Goal: Task Accomplishment & Management: Manage account settings

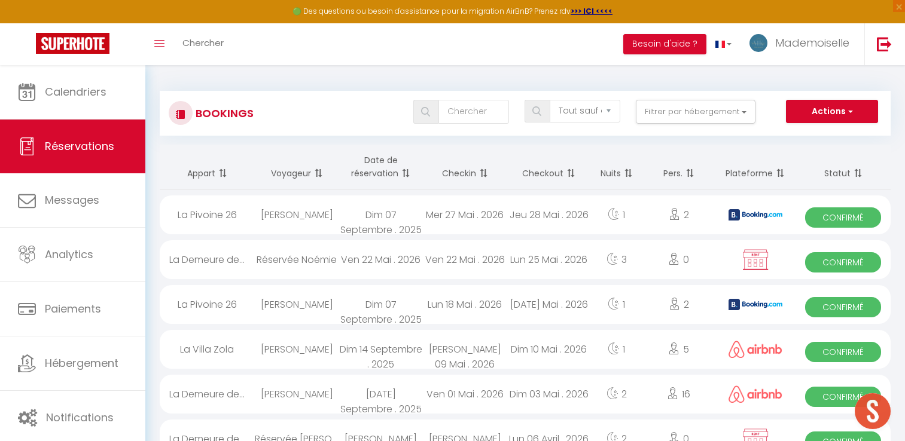
select select "not_cancelled"
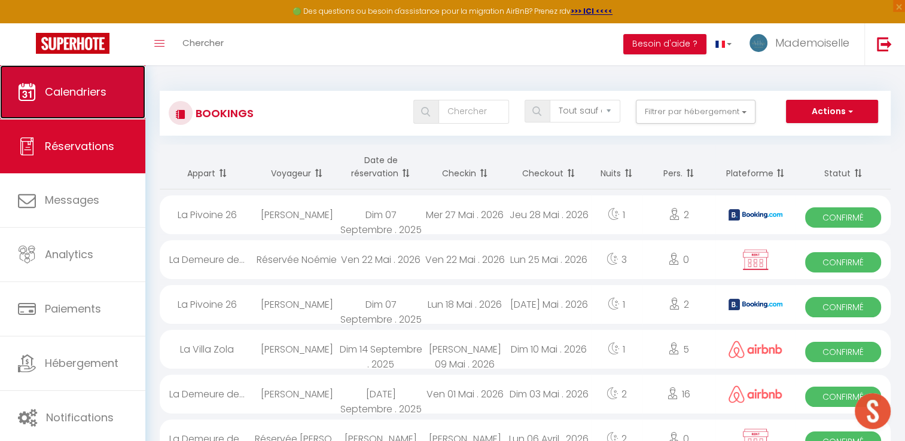
click at [86, 87] on span "Calendriers" at bounding box center [76, 91] width 62 height 15
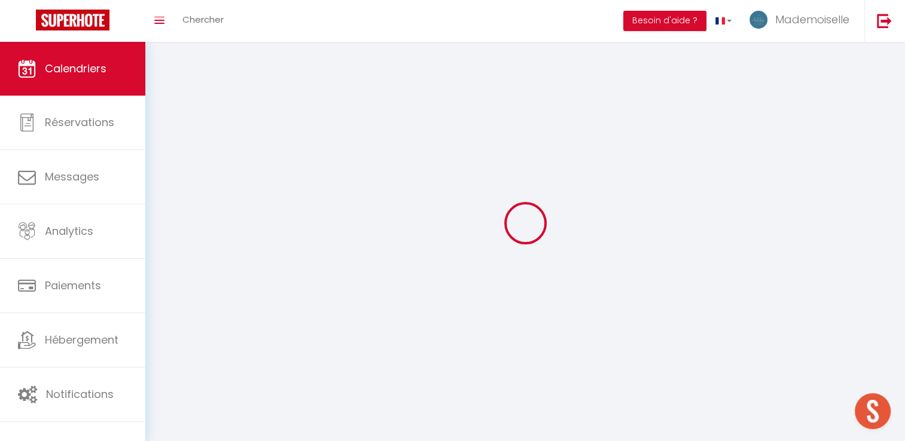
click at [86, 87] on link "Calendriers" at bounding box center [72, 69] width 145 height 54
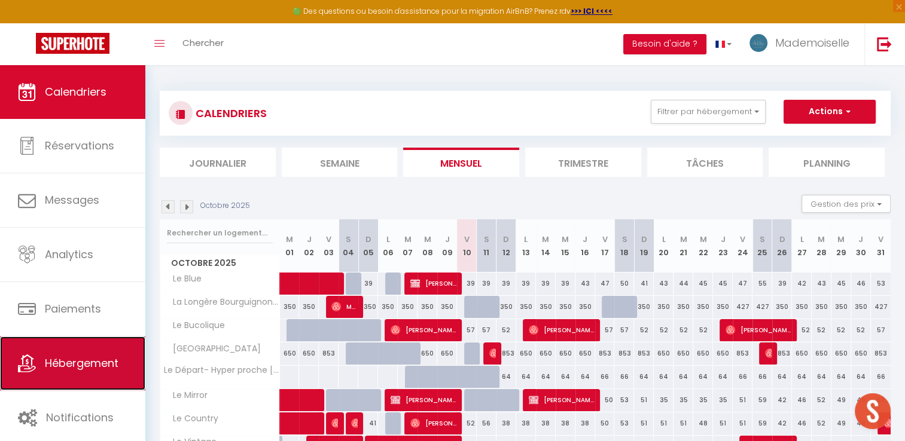
click at [112, 358] on span "Hébergement" at bounding box center [82, 363] width 74 height 15
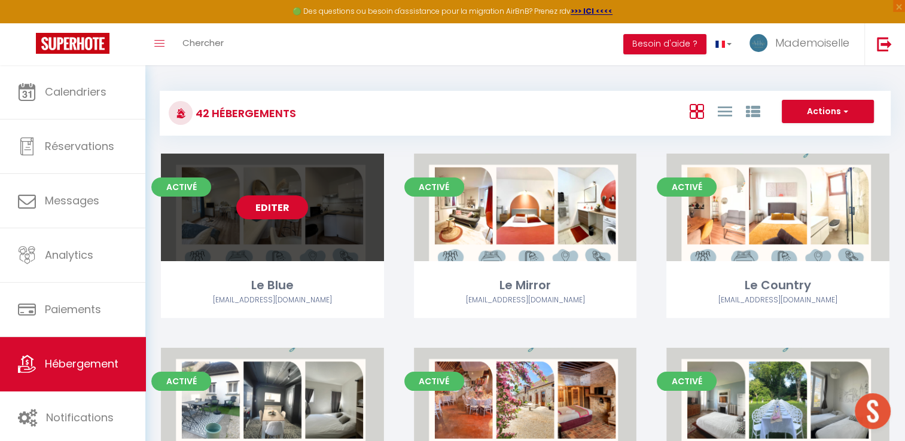
click at [287, 208] on link "Editer" at bounding box center [272, 208] width 72 height 24
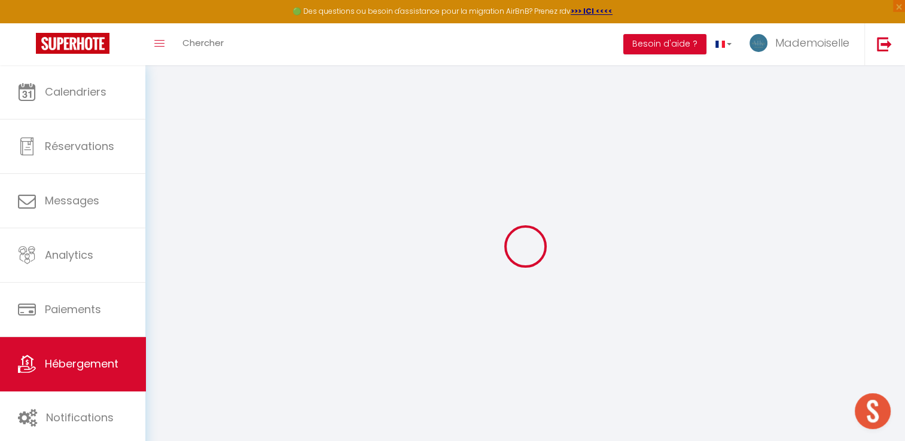
select select
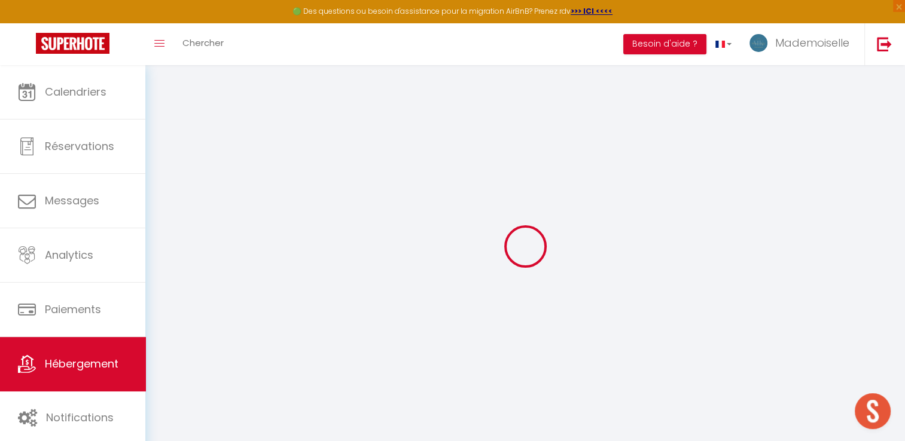
checkbox input "false"
select select
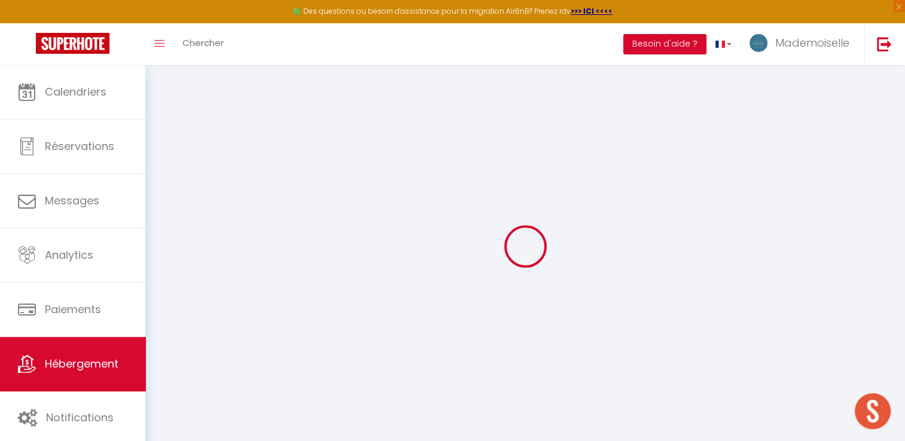
select select
checkbox input "false"
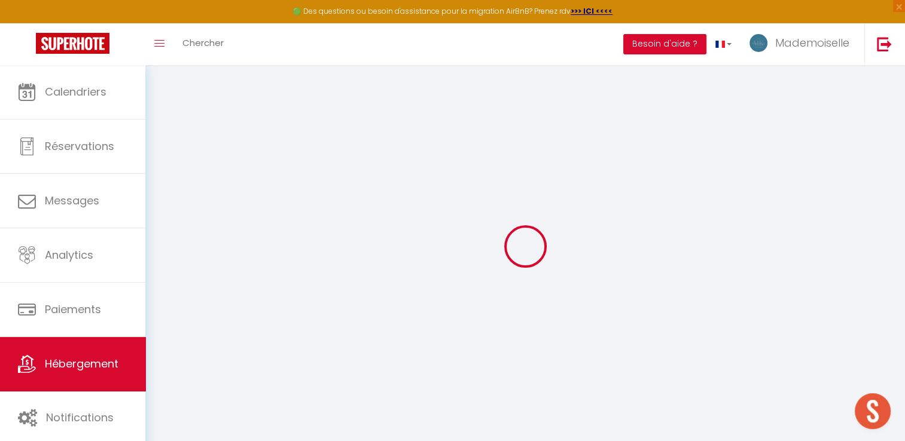
checkbox input "false"
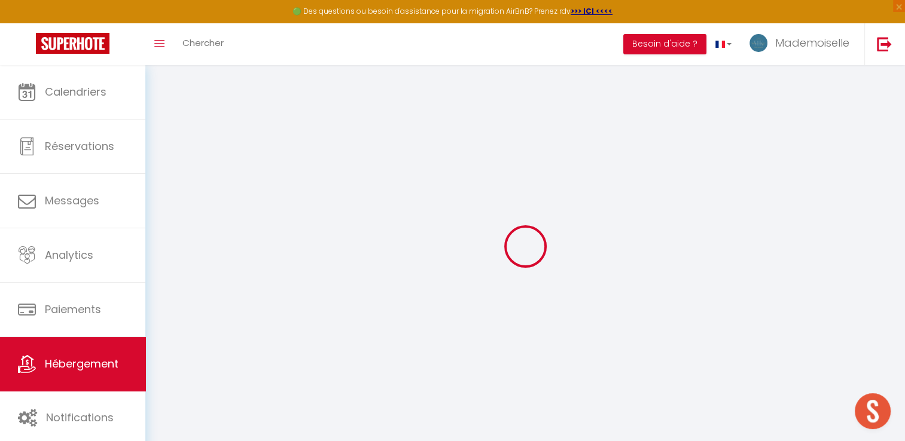
checkbox input "false"
select select "16:00"
select select
select select "10:00"
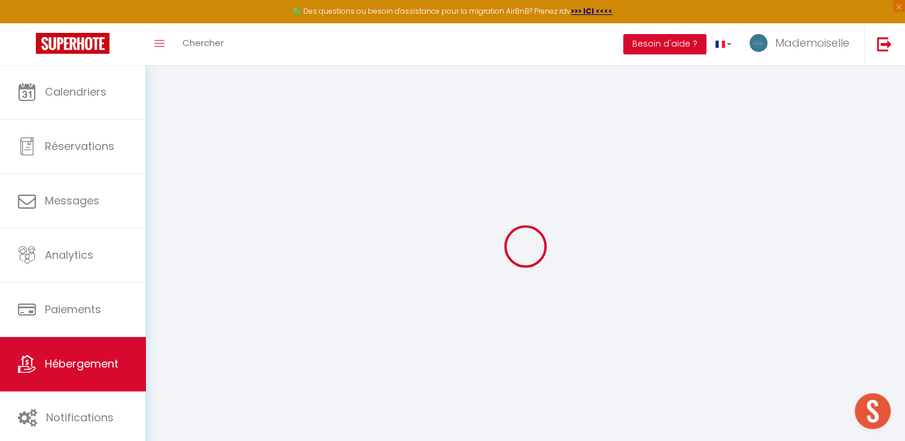
select select "30"
select select "120"
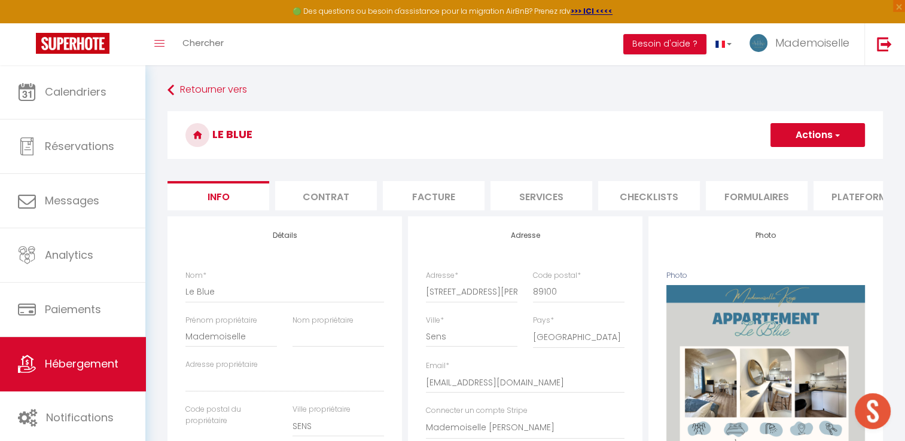
select select
checkbox input "false"
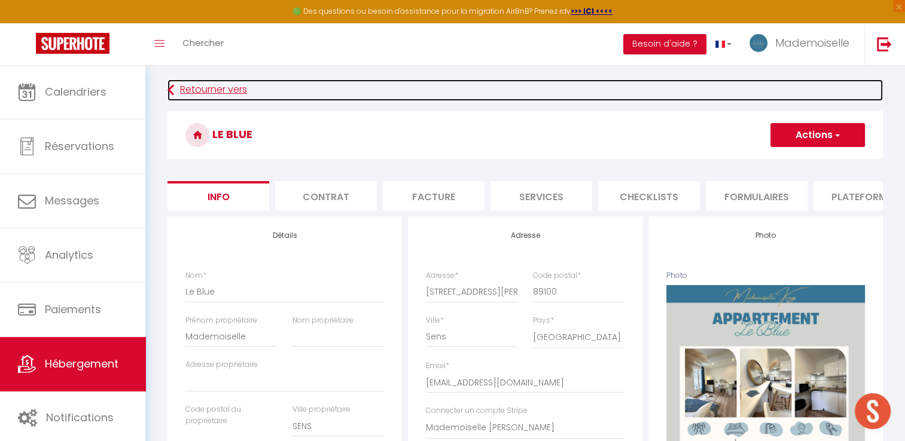
click at [208, 93] on link "Retourner vers" at bounding box center [524, 91] width 715 height 22
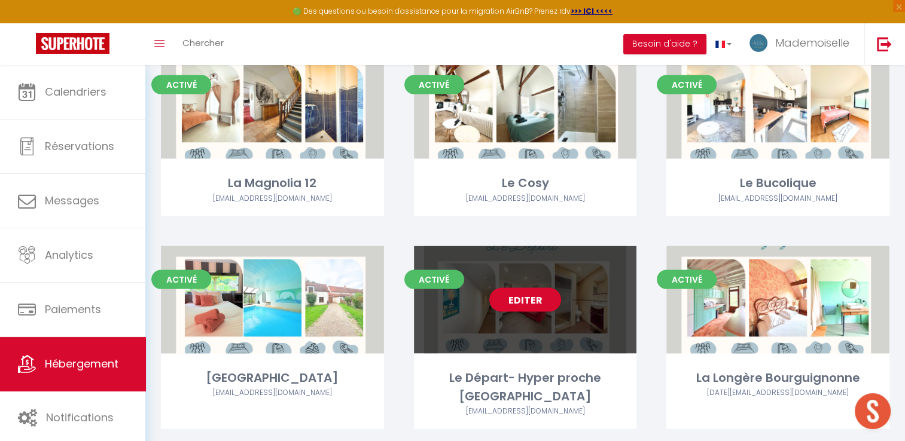
scroll to position [2468, 0]
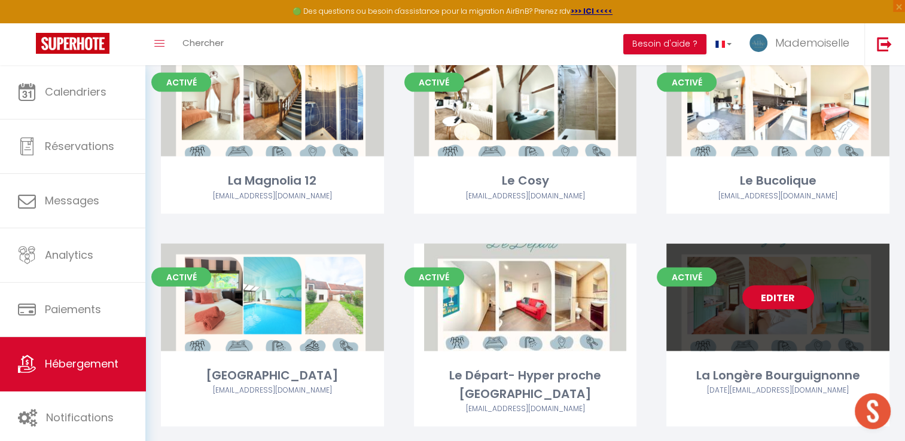
click at [768, 286] on link "Editer" at bounding box center [778, 298] width 72 height 24
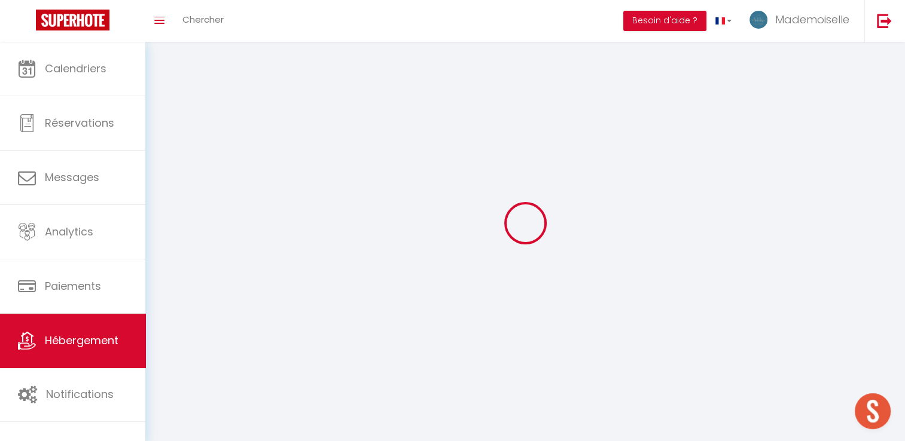
select select
select select "28"
select select
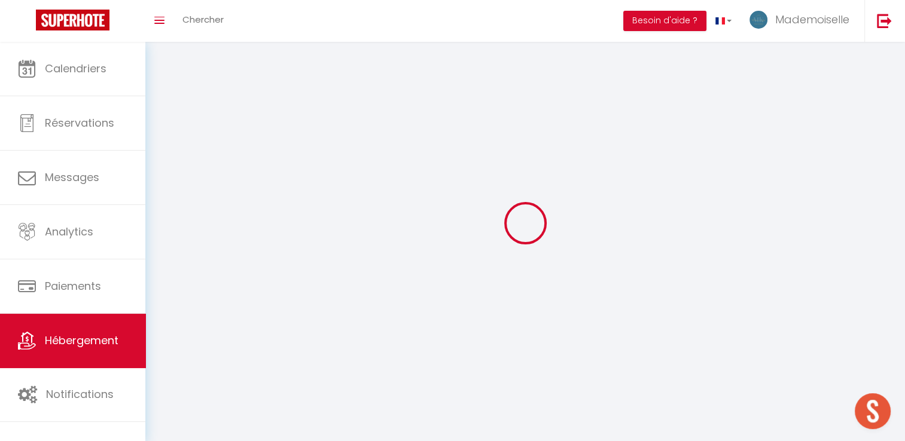
select select
checkbox input "false"
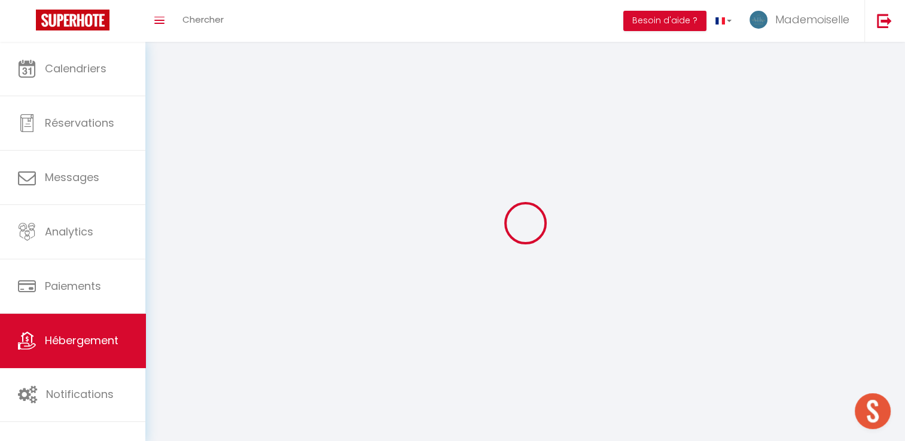
checkbox input "false"
select select
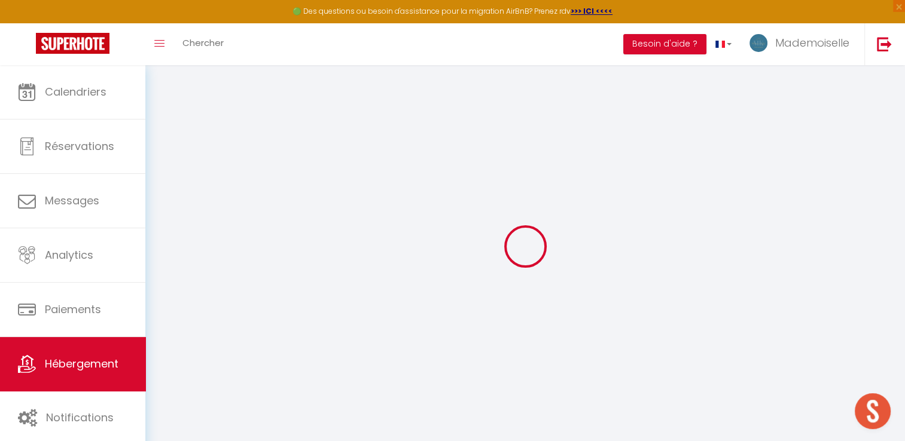
select select
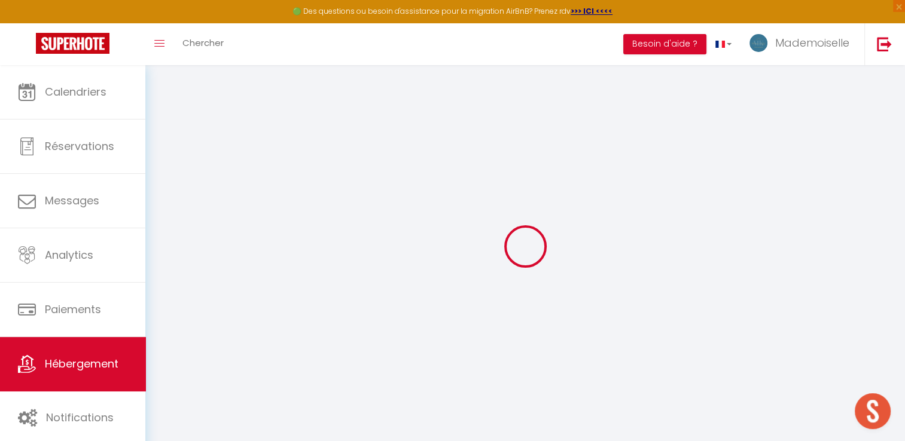
select select
checkbox input "false"
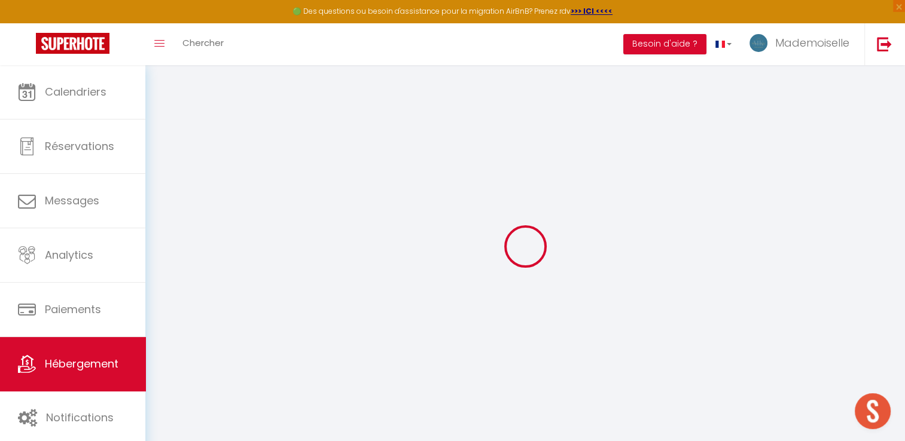
select select
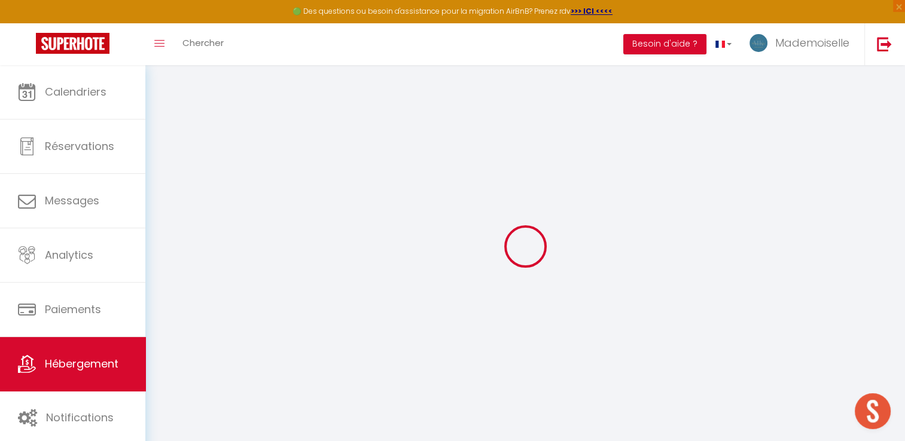
select select
checkbox input "false"
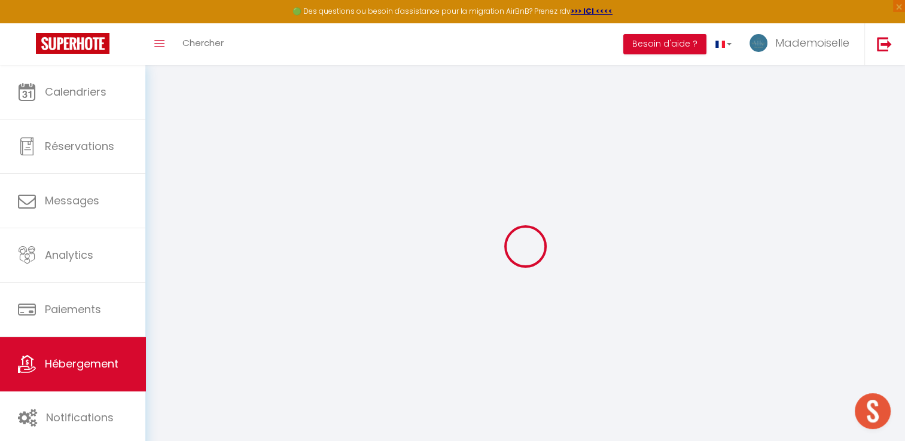
checkbox input "false"
select select
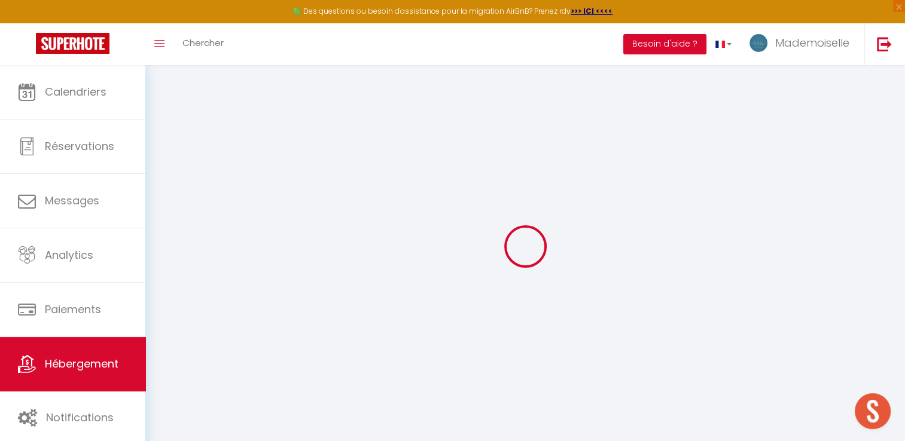
select select
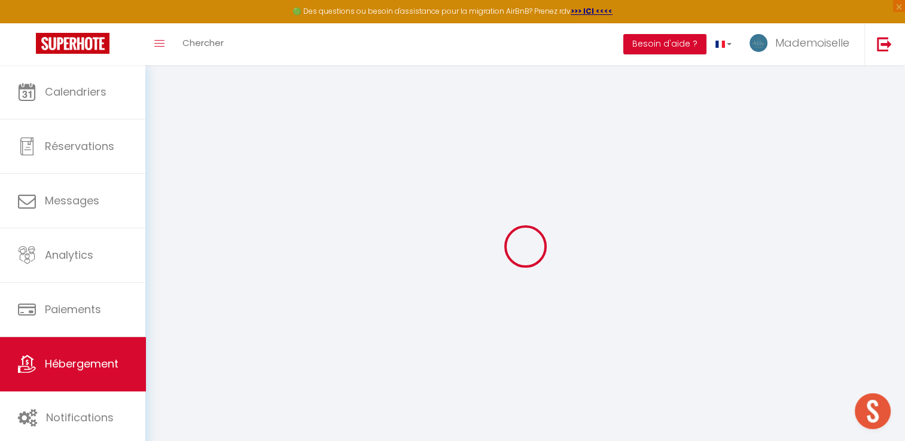
checkbox input "false"
select select
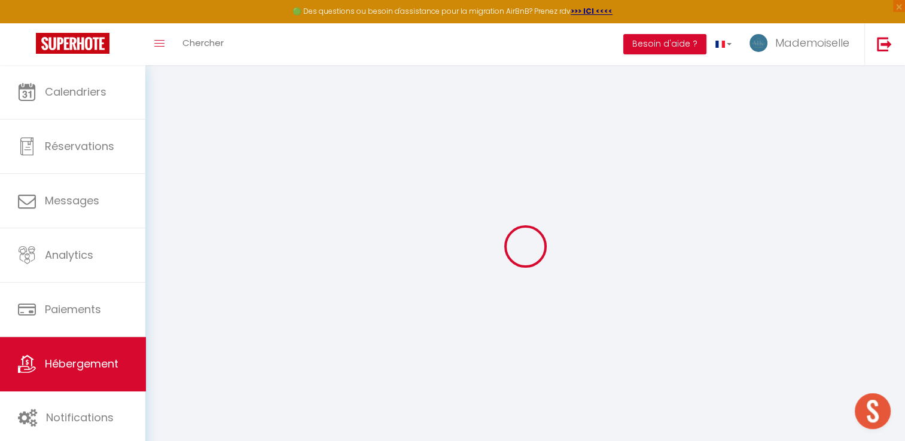
select select
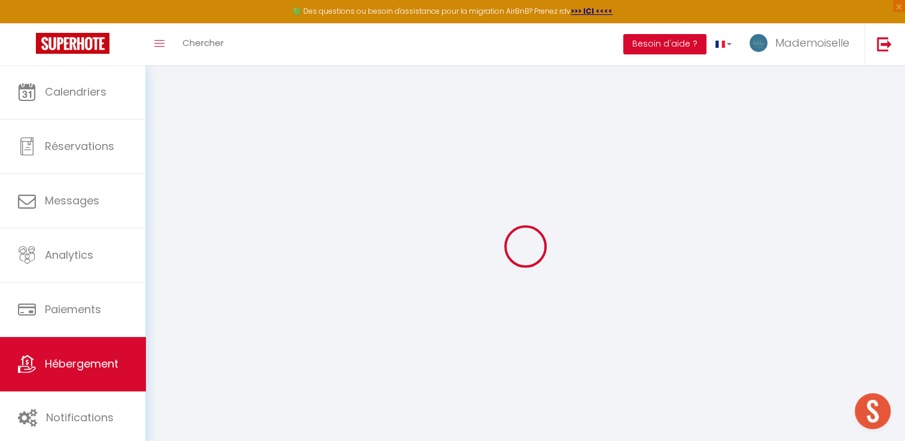
select select
checkbox input "false"
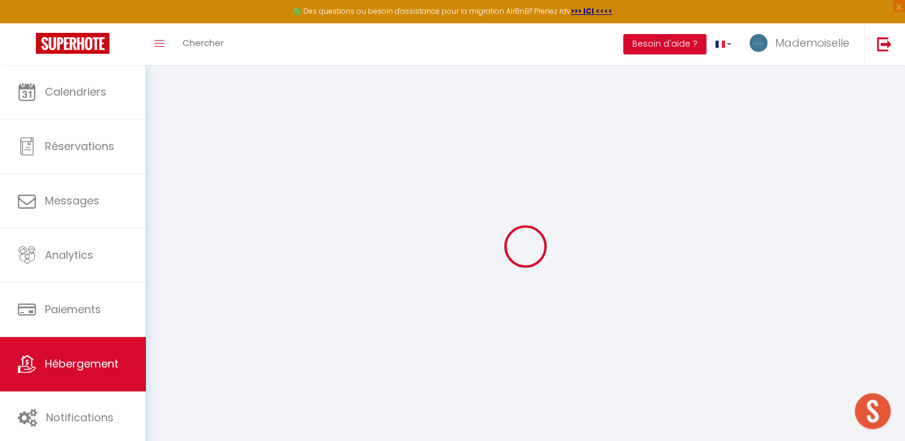
checkbox input "false"
select select
type input "La Longère Bourguignonne"
select select "houses"
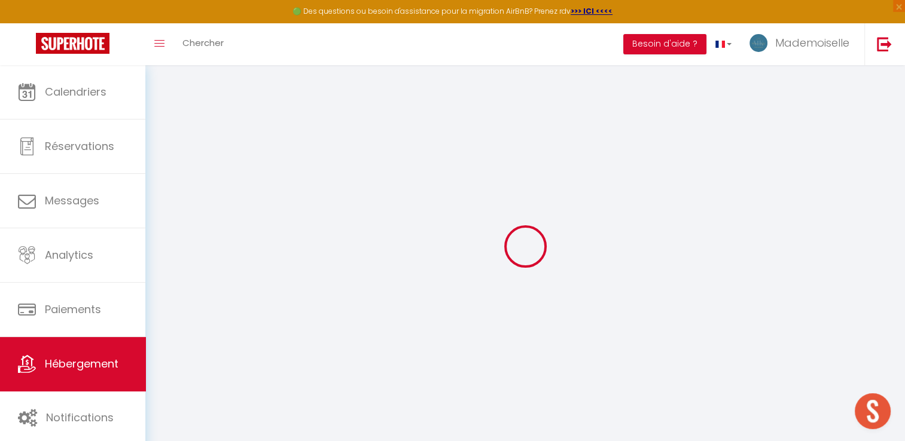
select select "15"
select select "7"
select select "3"
type input "350"
type input "140"
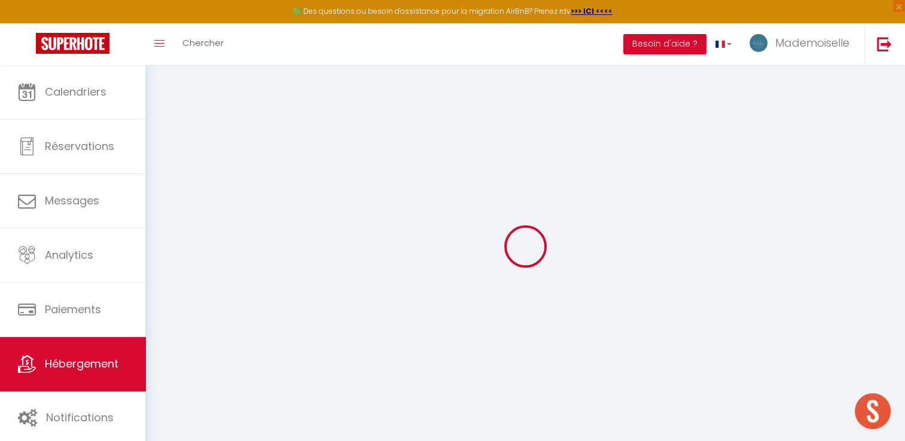
select select
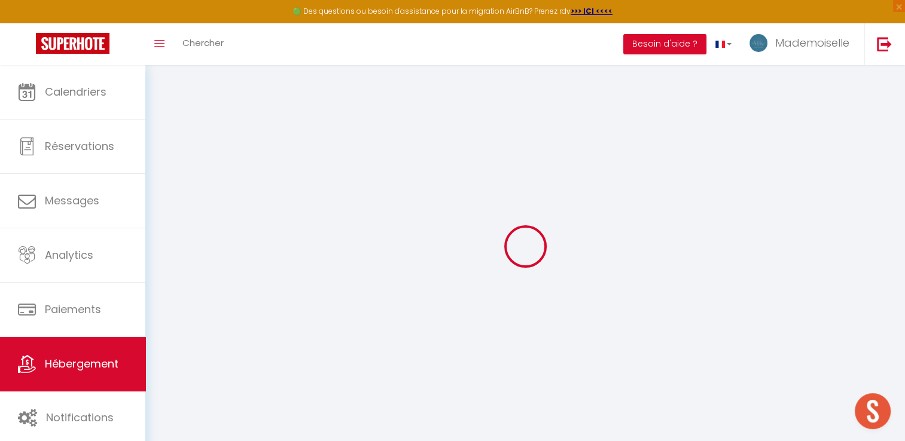
type input "27 Les Favereaux"
type input "89330"
type input "Saint-Martin-d'Ordon"
type input "mademoisellekeys@gmail.com"
select select
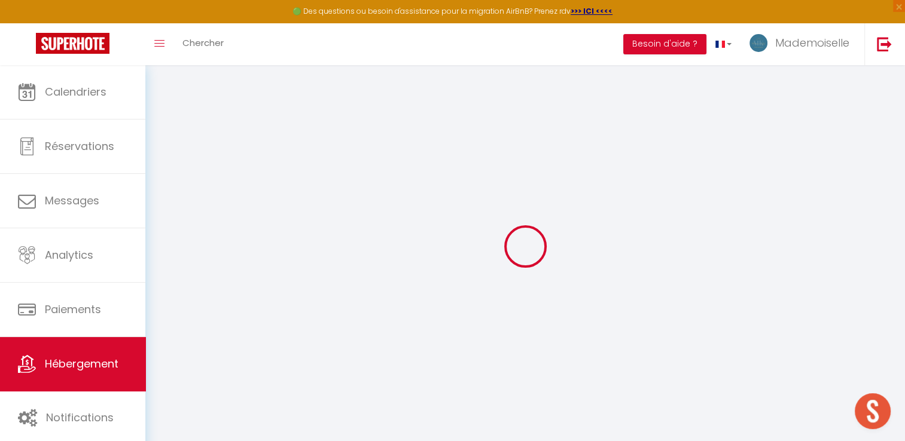
checkbox input "false"
type input "0"
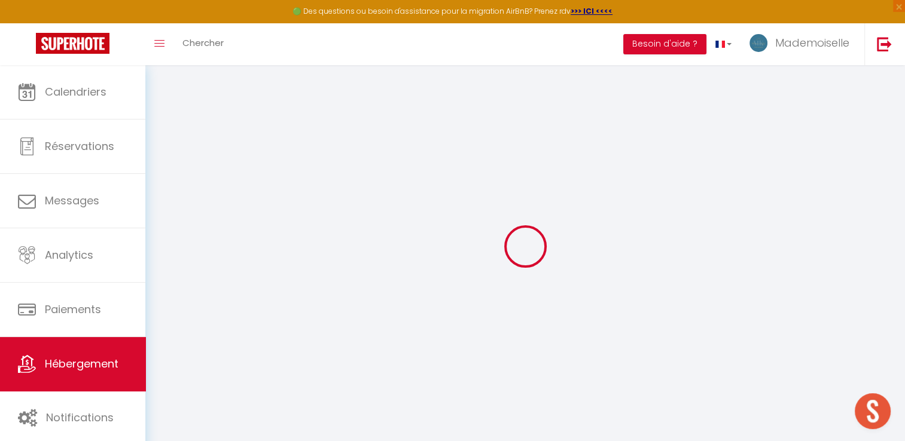
type input "0"
select select
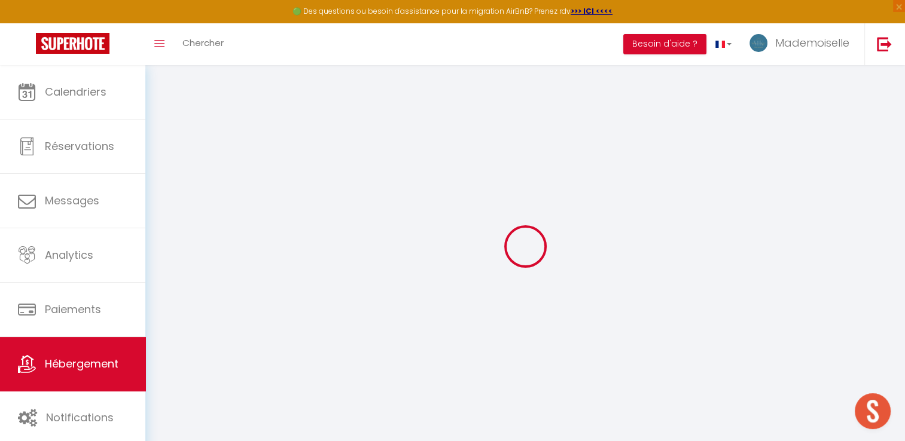
select select
checkbox input "false"
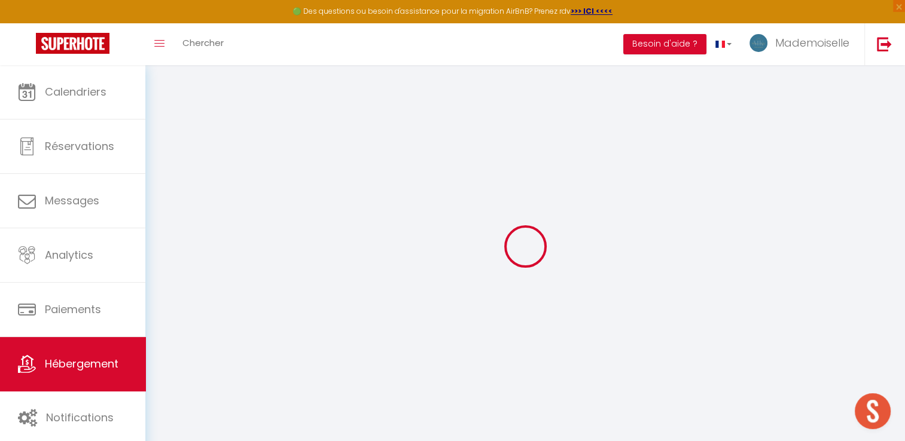
checkbox input "false"
select select
checkbox input "false"
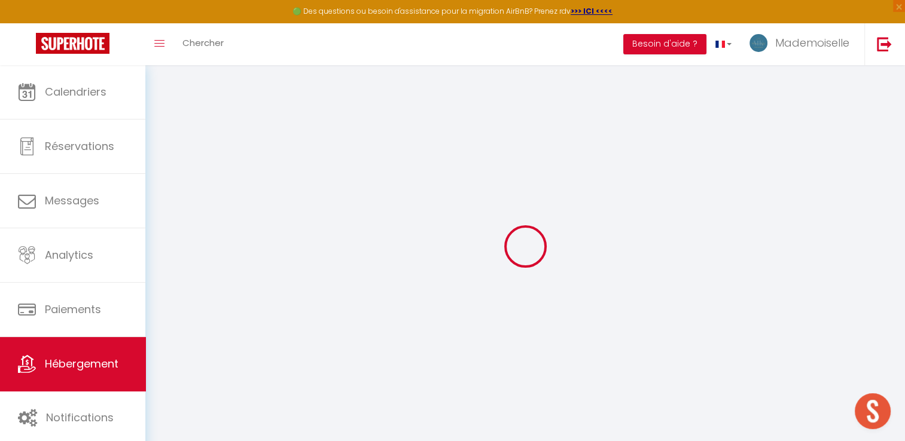
checkbox input "false"
select select "16:00"
select select "23:45"
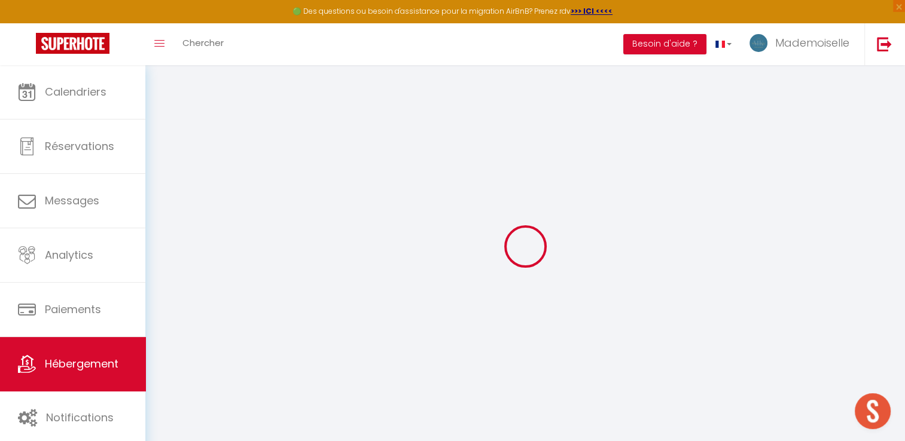
select select "12:00"
select select "30"
select select "120"
select select
checkbox input "false"
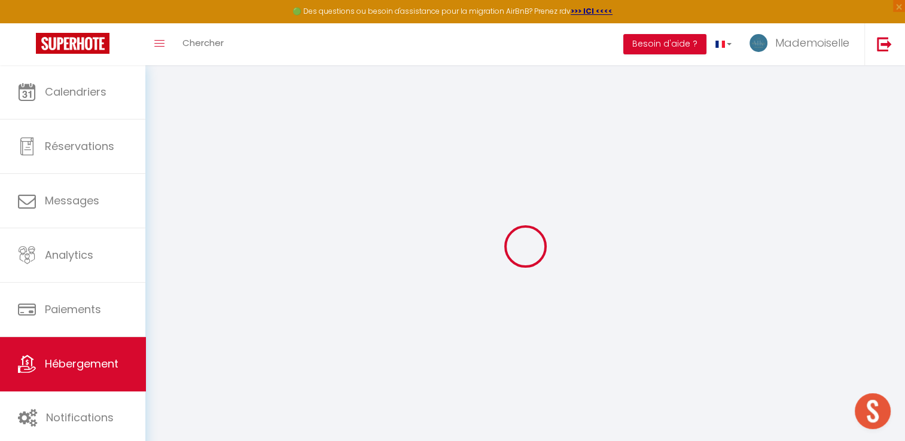
checkbox input "false"
select select
checkbox input "false"
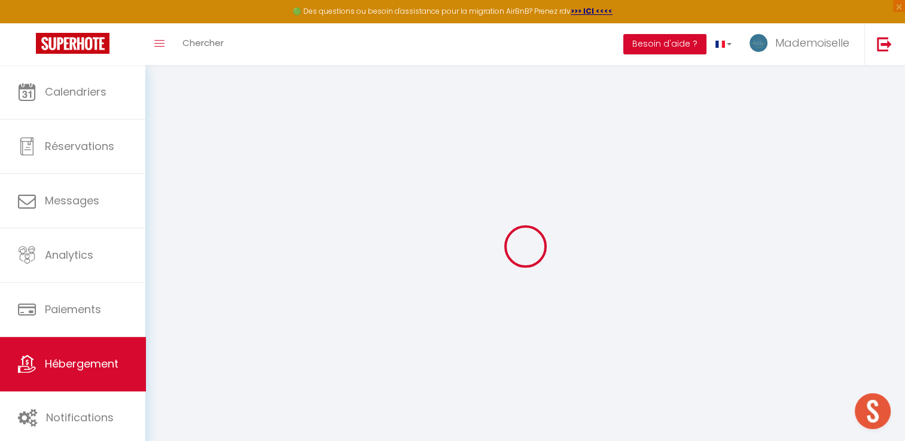
checkbox input "false"
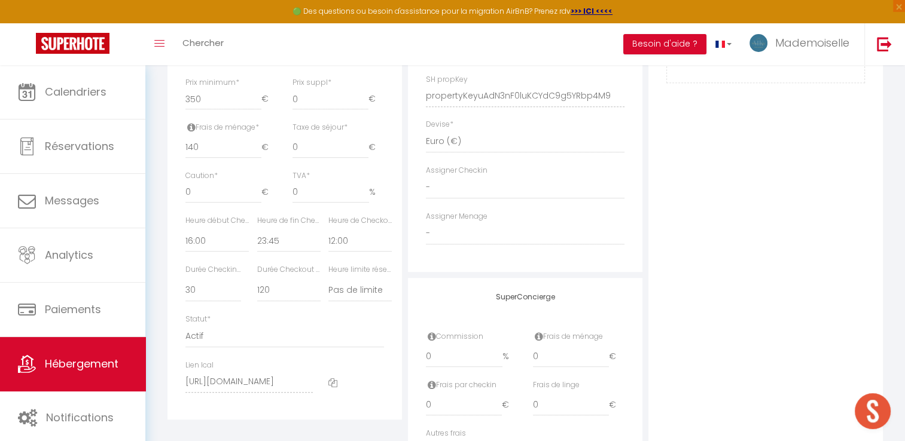
scroll to position [538, 0]
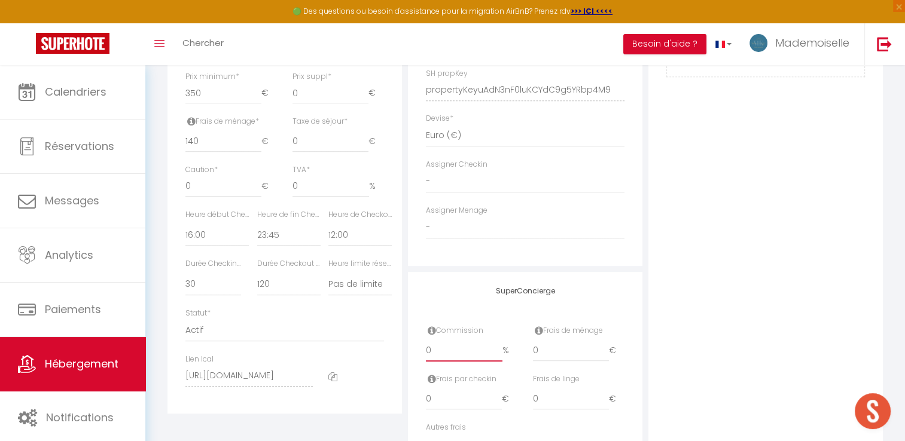
click at [466, 362] on input "0" at bounding box center [464, 351] width 77 height 22
select select
checkbox input "false"
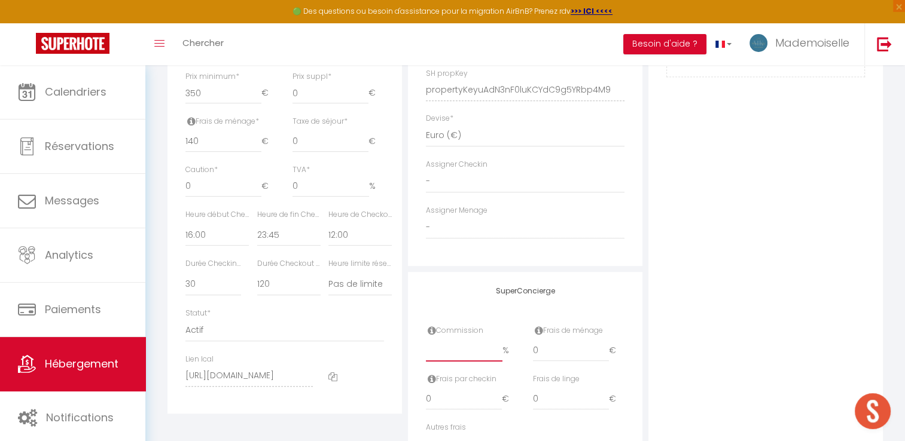
checkbox input "false"
type input "2"
select select
checkbox input "false"
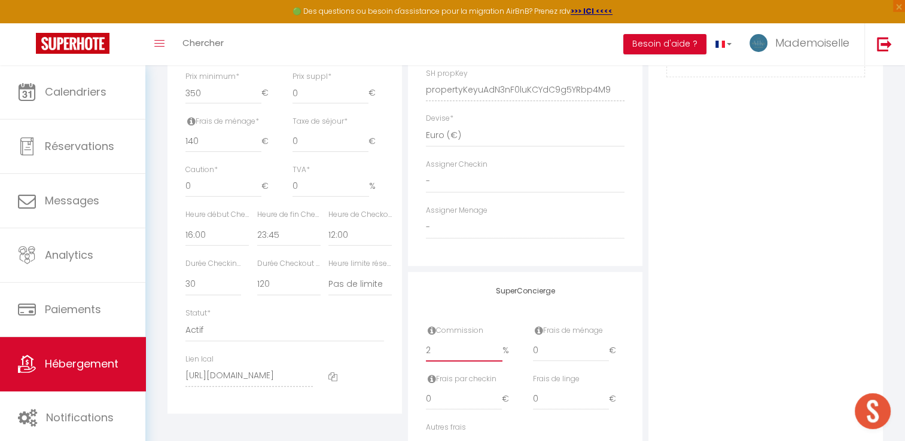
checkbox input "false"
type input "20"
select select
checkbox input "false"
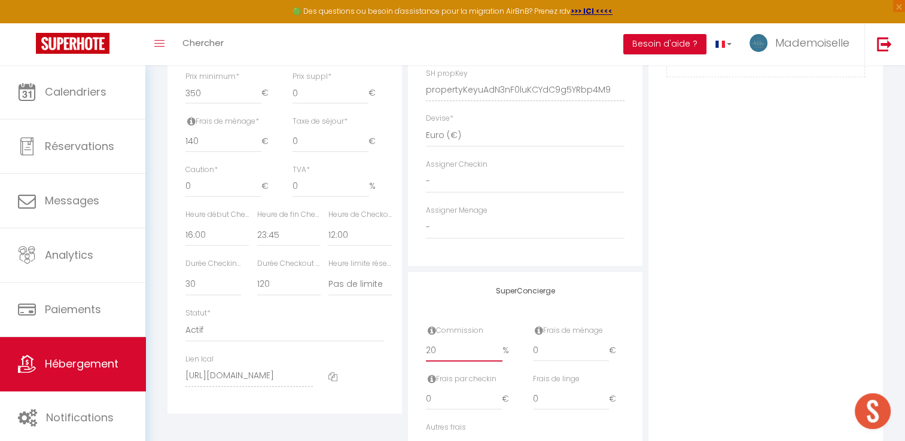
checkbox input "false"
type input "20"
click at [548, 356] on input "0" at bounding box center [571, 351] width 76 height 22
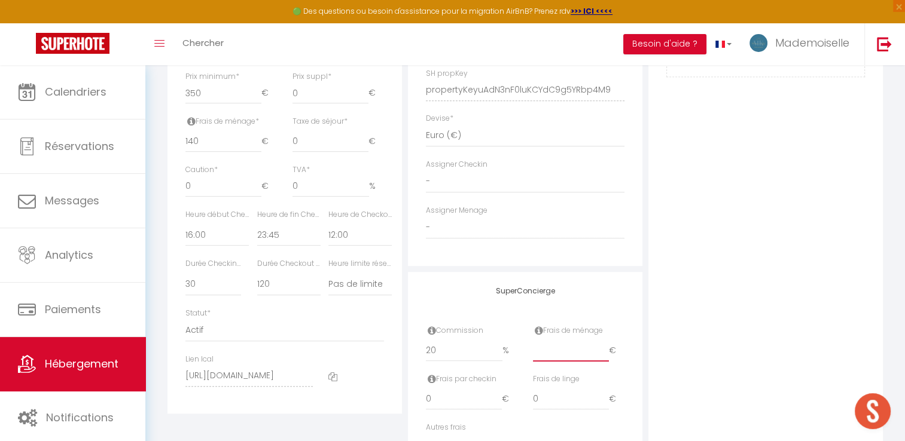
select select
checkbox input "false"
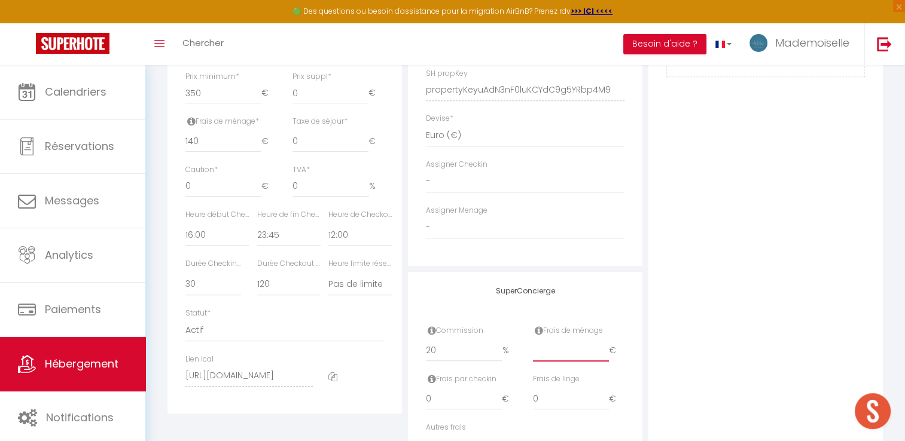
type input "1"
select select
checkbox input "false"
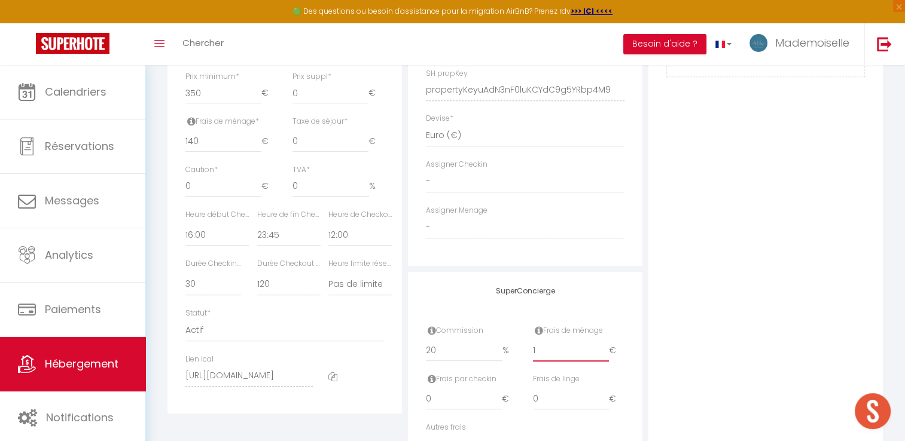
checkbox input "false"
type input "16"
select select
checkbox input "false"
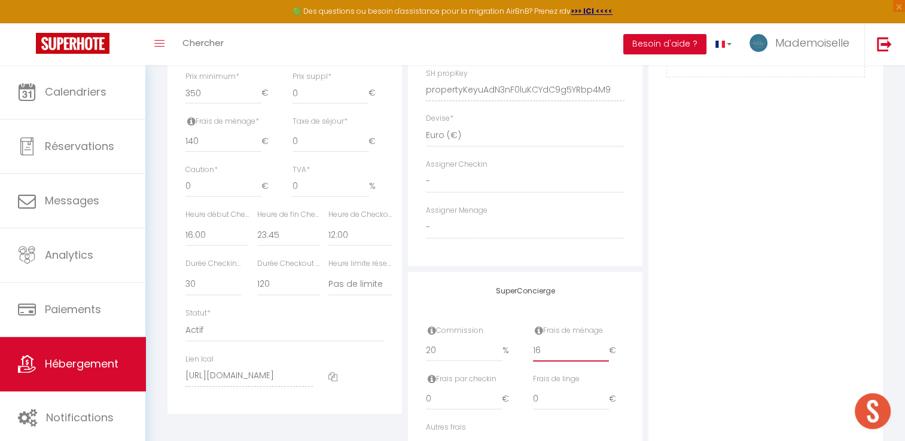
checkbox input "false"
type input "160"
select select
checkbox input "false"
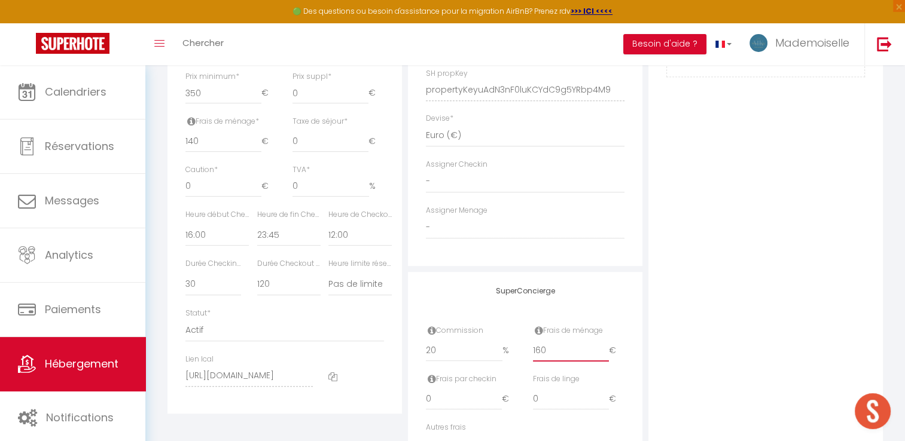
checkbox input "false"
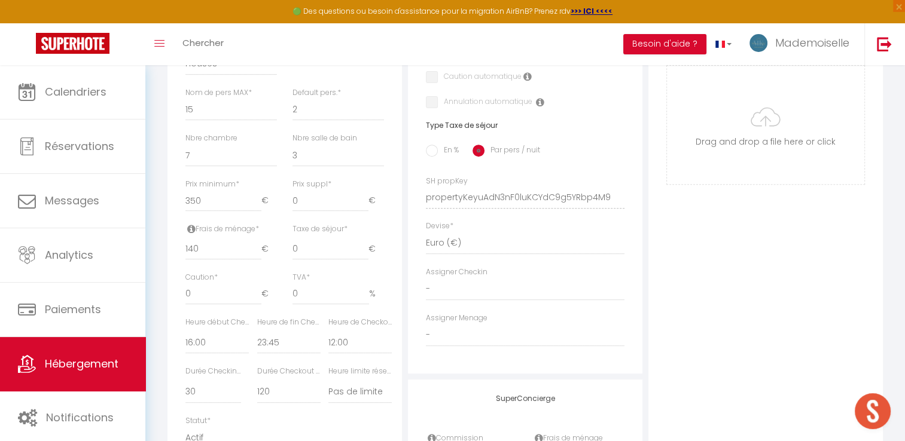
scroll to position [419, 0]
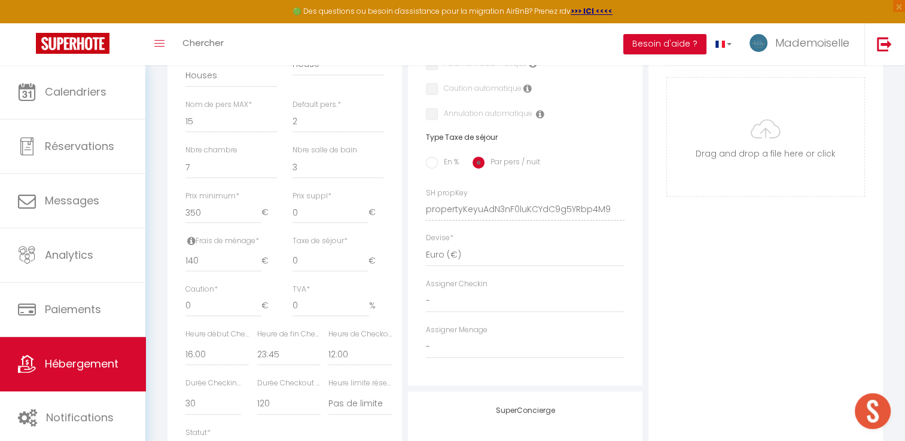
type input "160"
click at [195, 268] on input "140" at bounding box center [223, 262] width 76 height 22
type input "10"
select select
checkbox input "false"
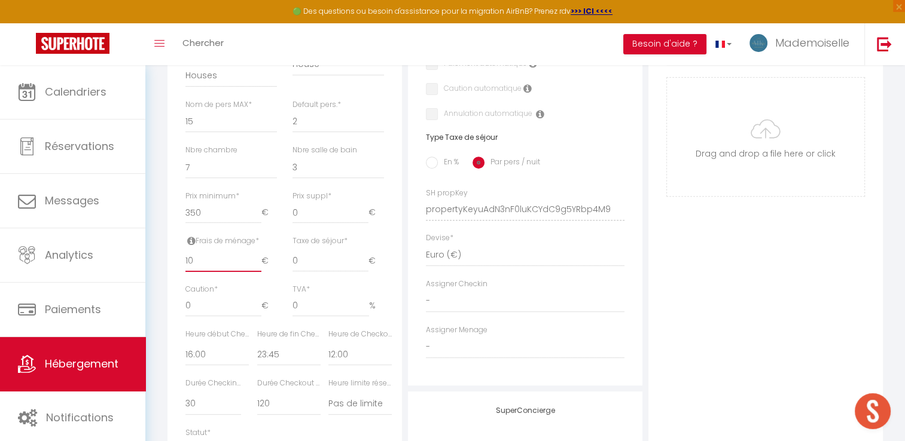
checkbox input "false"
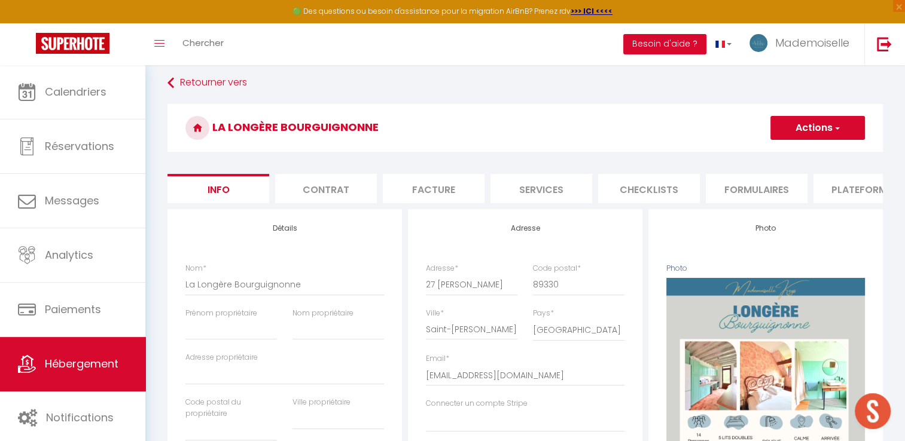
scroll to position [0, 0]
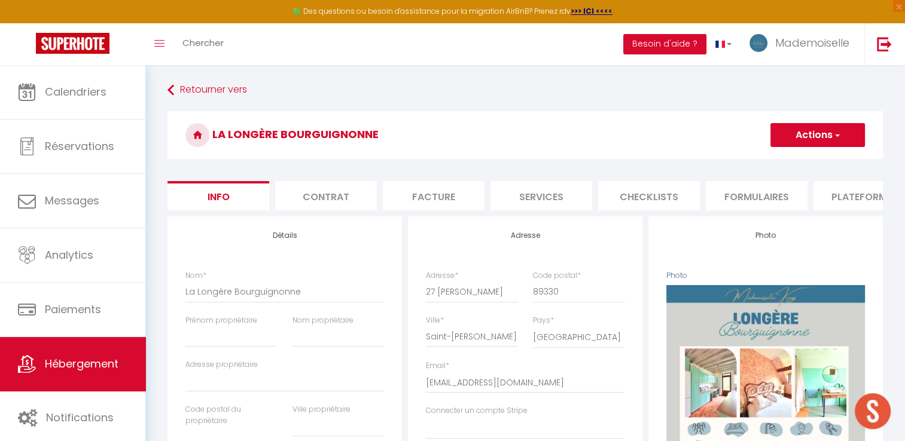
click at [846, 132] on button "Actions" at bounding box center [817, 135] width 94 height 24
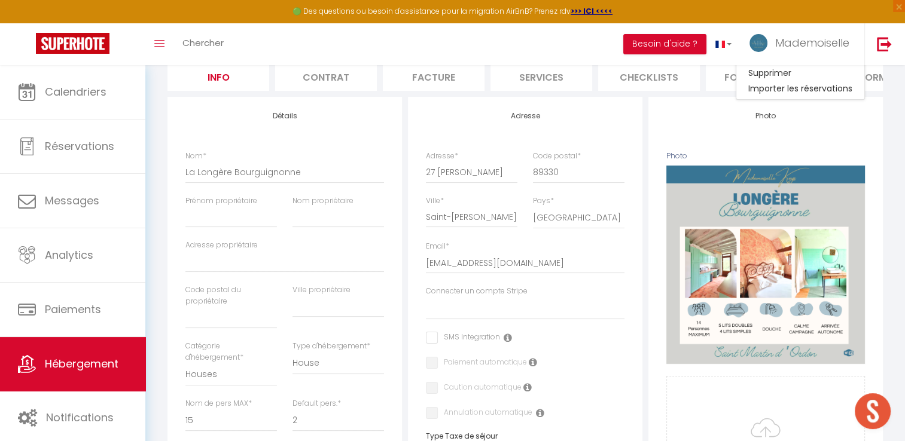
scroll to position [179, 0]
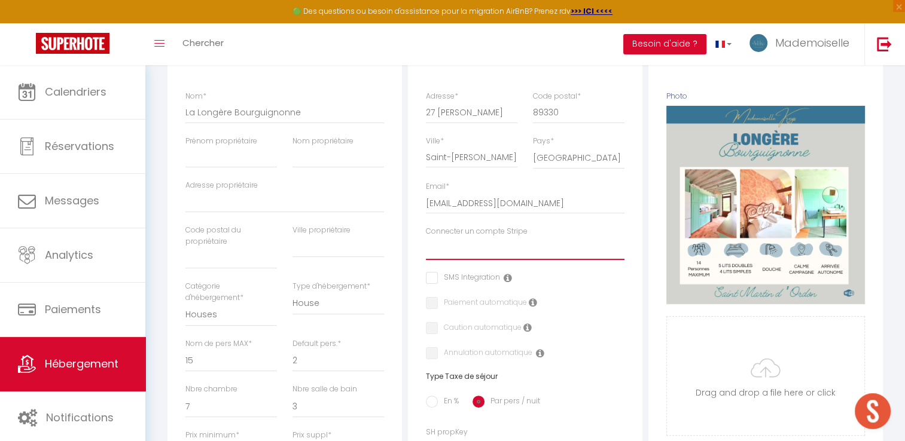
click at [505, 260] on select "Mademoiselle Keys lamargottiere@gmail.com SCI HDV L'arthur C&JHOME" at bounding box center [525, 248] width 199 height 23
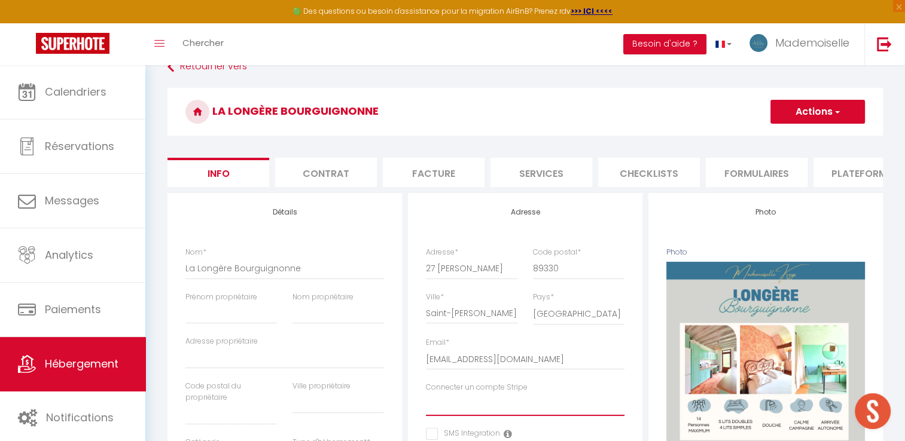
scroll to position [0, 0]
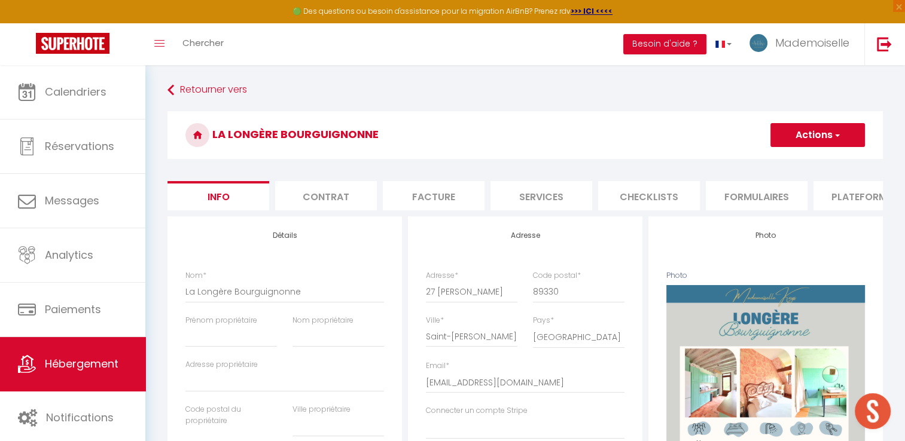
click at [822, 126] on button "Actions" at bounding box center [817, 135] width 94 height 24
click at [764, 161] on input "Enregistrer" at bounding box center [770, 161] width 44 height 12
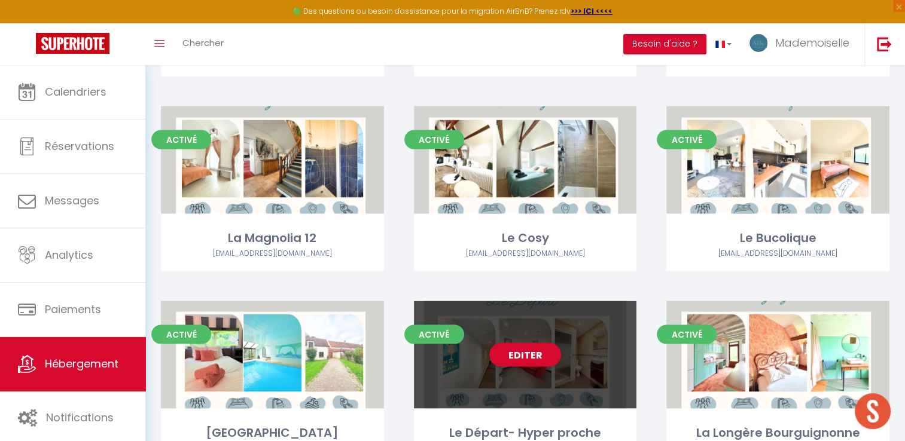
scroll to position [2452, 0]
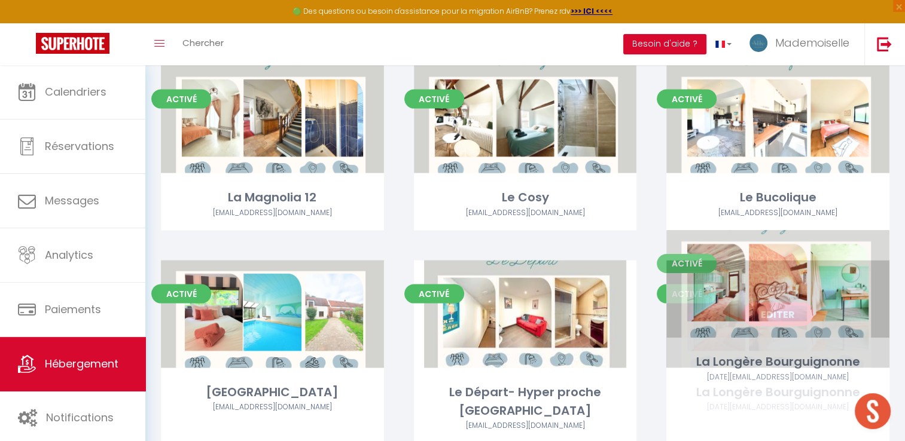
click at [785, 303] on link "Editer" at bounding box center [778, 315] width 72 height 24
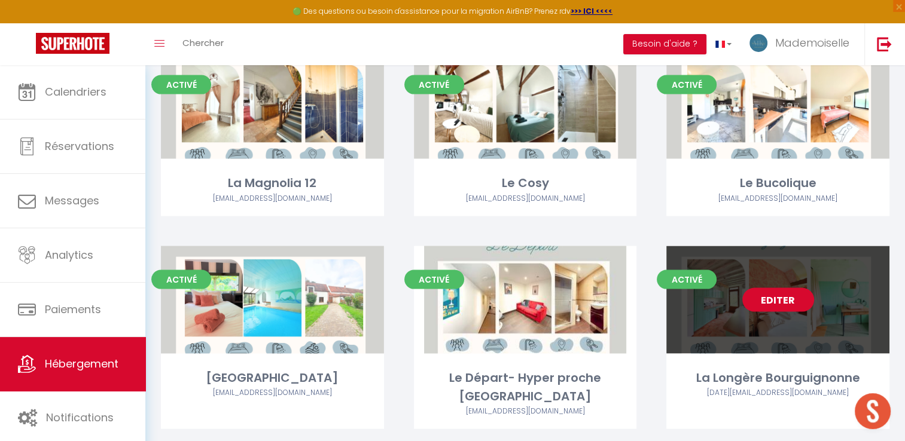
scroll to position [2468, 0]
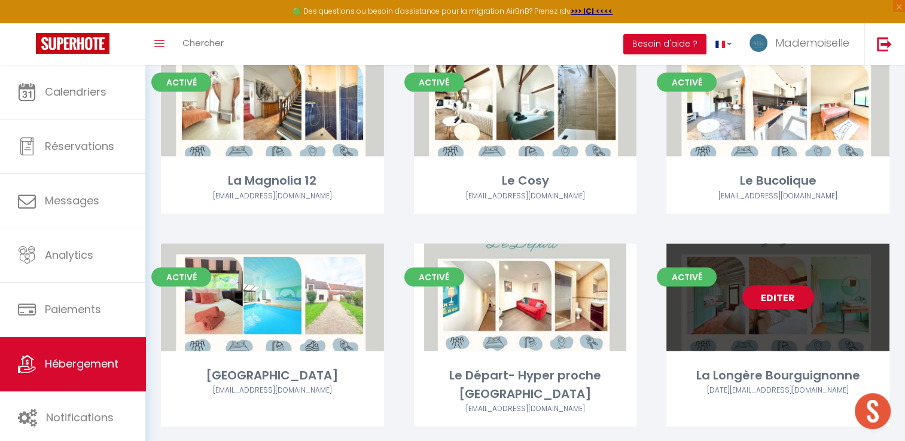
click at [780, 286] on link "Editer" at bounding box center [778, 298] width 72 height 24
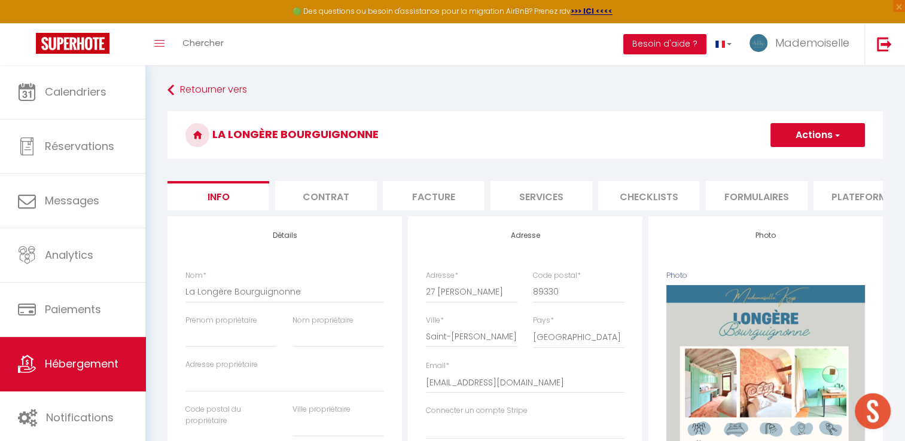
click at [839, 191] on li "Plateformes" at bounding box center [864, 195] width 102 height 29
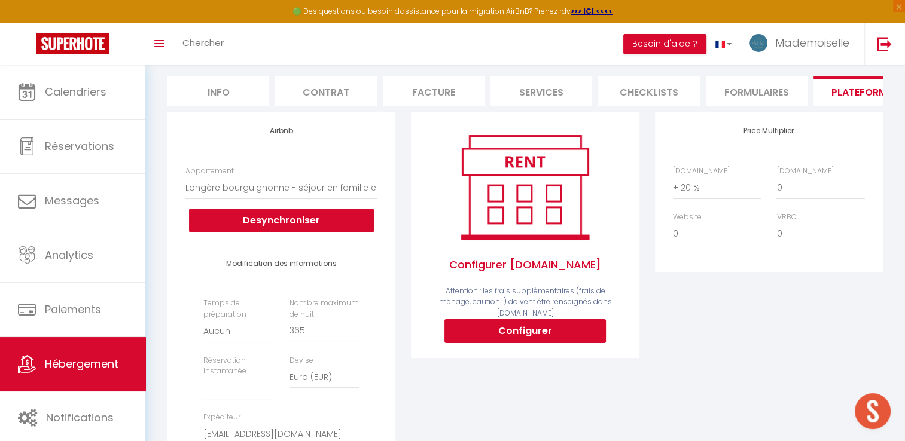
scroll to position [299, 0]
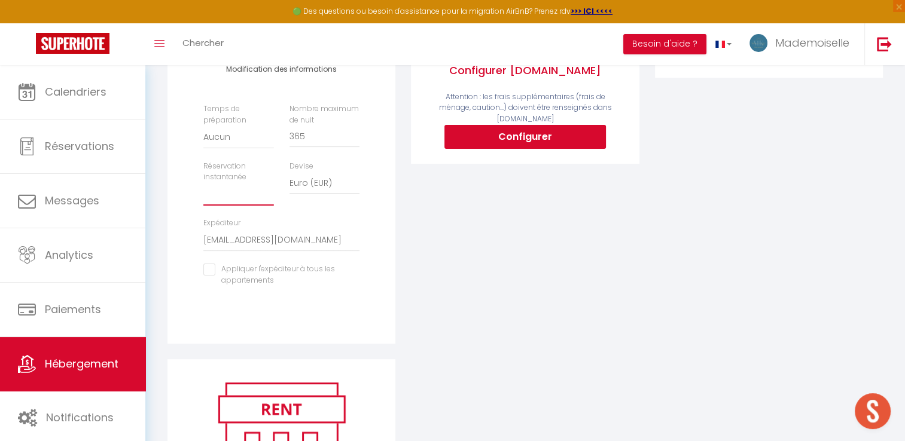
click at [225, 206] on select "Activée Demander des évaluations positives" at bounding box center [238, 194] width 70 height 23
click at [203, 192] on select "Activée Demander des évaluations positives" at bounding box center [238, 194] width 70 height 23
drag, startPoint x: 268, startPoint y: 209, endPoint x: 263, endPoint y: 216, distance: 8.1
click at [268, 206] on select "Activée Demander des évaluations positives" at bounding box center [238, 194] width 70 height 23
click at [203, 192] on select "Activée Demander des évaluations positives" at bounding box center [238, 194] width 70 height 23
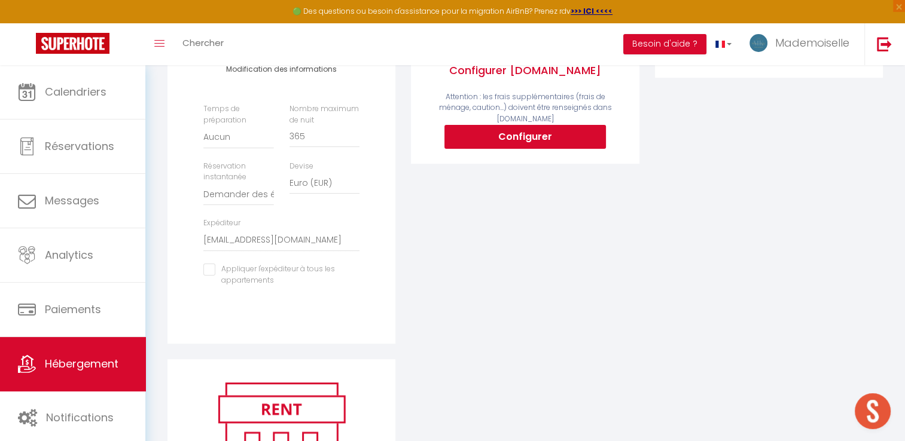
drag, startPoint x: 210, startPoint y: 279, endPoint x: 215, endPoint y: 274, distance: 7.6
click at [210, 276] on input "checkbox" at bounding box center [281, 270] width 156 height 12
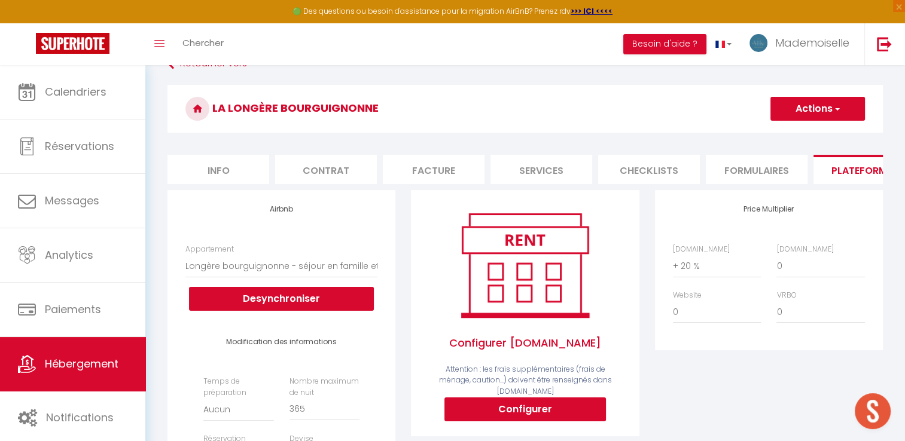
scroll to position [0, 0]
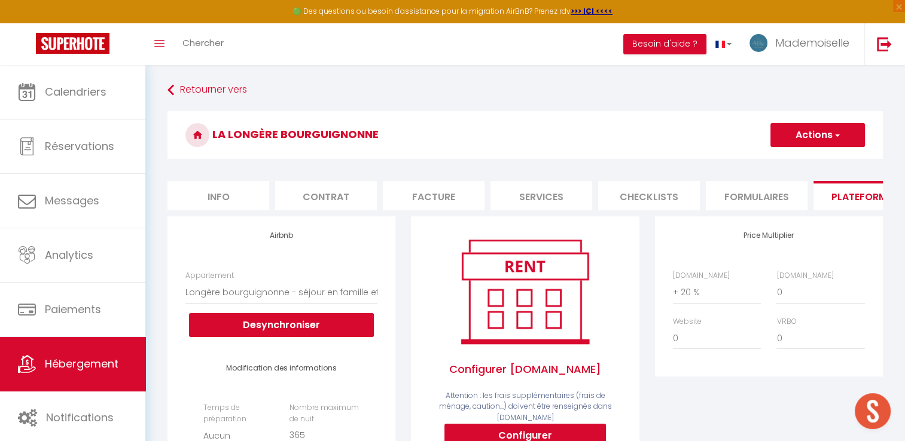
click at [828, 129] on button "Actions" at bounding box center [817, 135] width 94 height 24
click at [788, 158] on link "Enregistrer" at bounding box center [817, 162] width 94 height 16
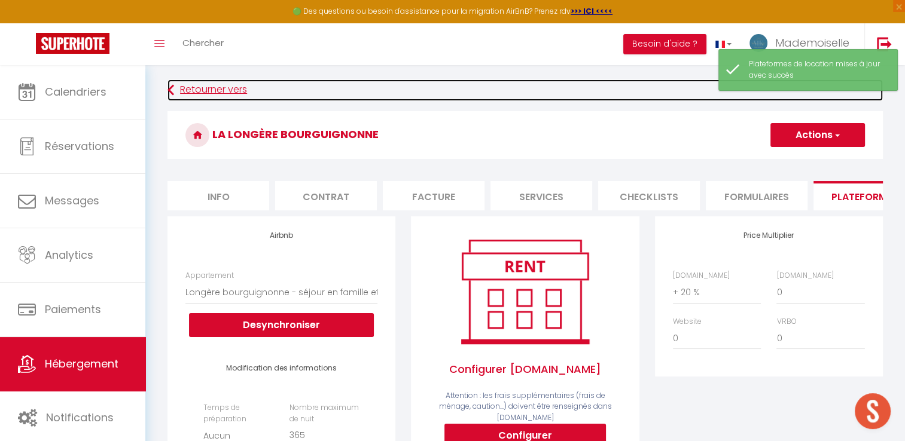
click at [222, 99] on link "Retourner vers" at bounding box center [524, 91] width 715 height 22
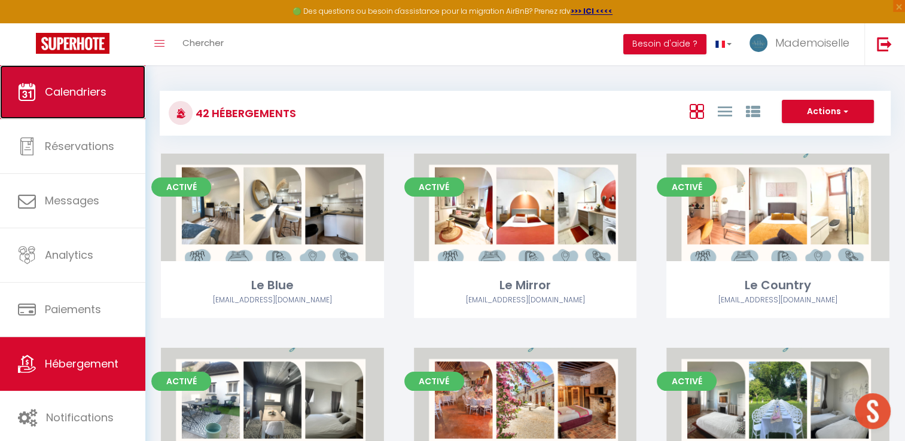
click at [57, 103] on link "Calendriers" at bounding box center [72, 92] width 145 height 54
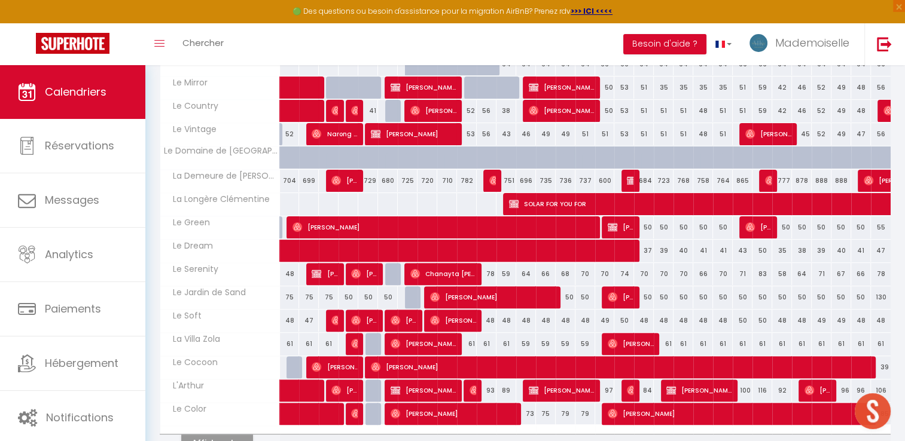
scroll to position [373, 0]
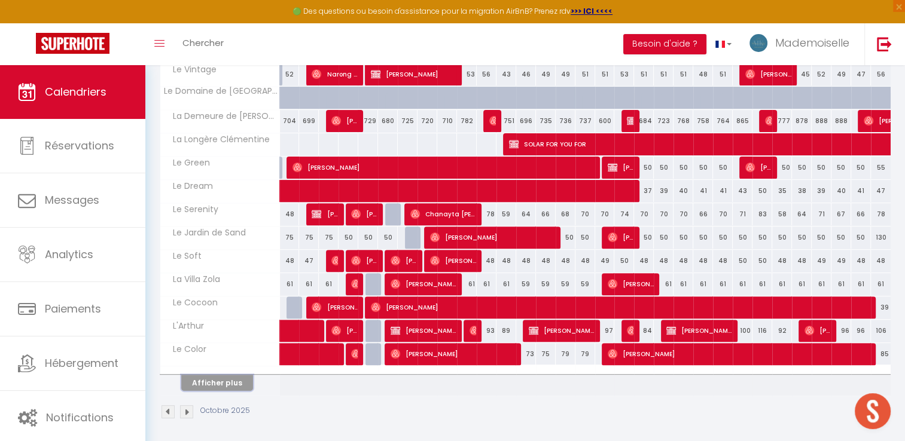
click at [200, 387] on button "Afficher plus" at bounding box center [217, 383] width 72 height 16
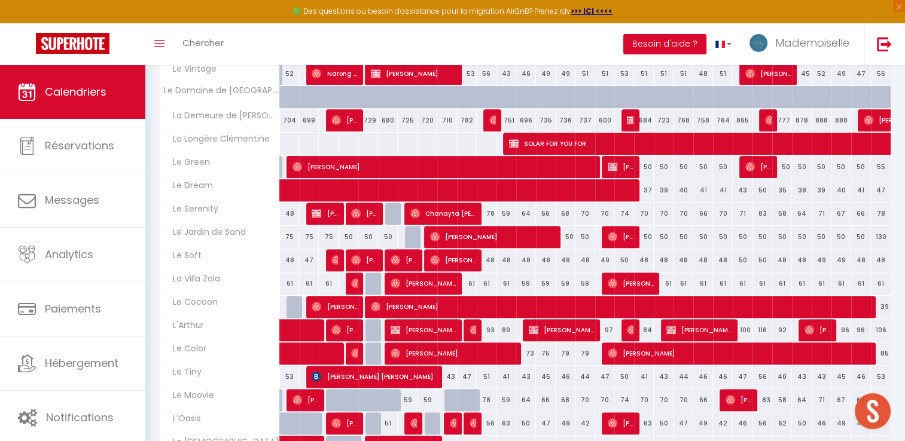
scroll to position [492, 0]
